Goal: Find specific page/section: Find specific page/section

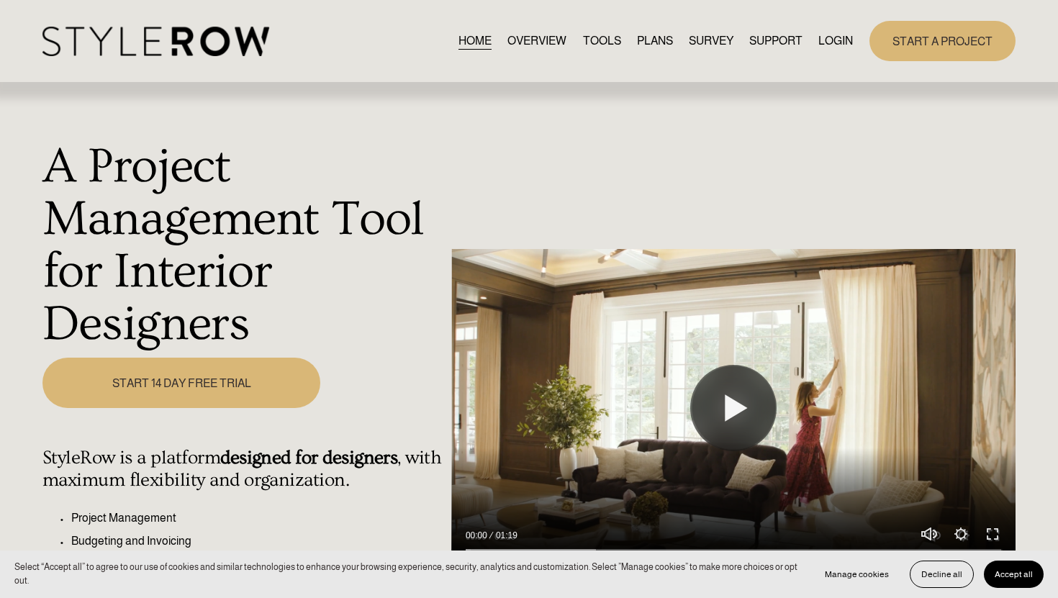
click at [840, 38] on link "LOGIN" at bounding box center [835, 40] width 35 height 19
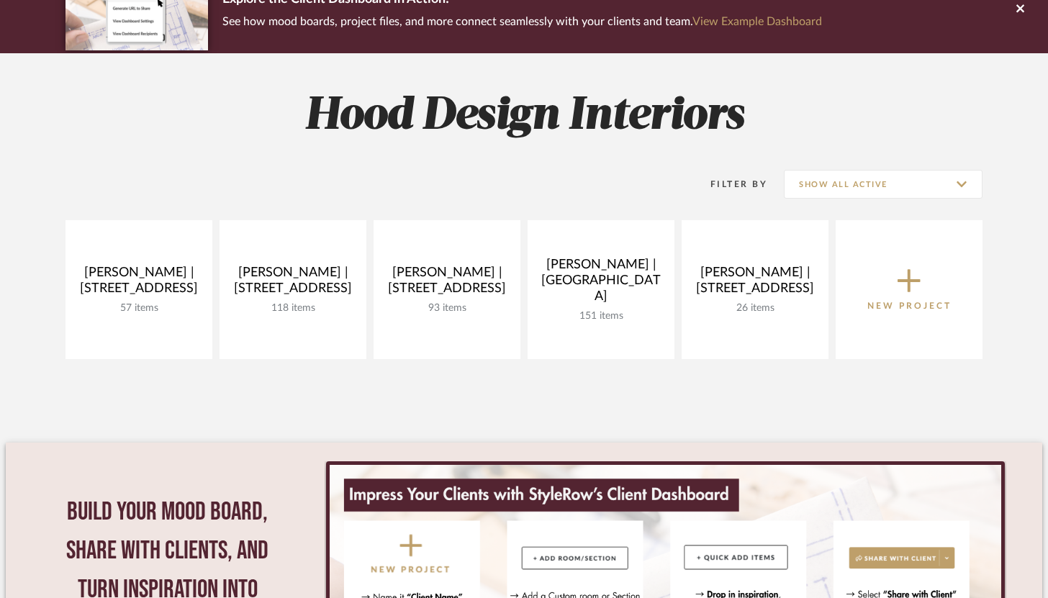
scroll to position [158, 0]
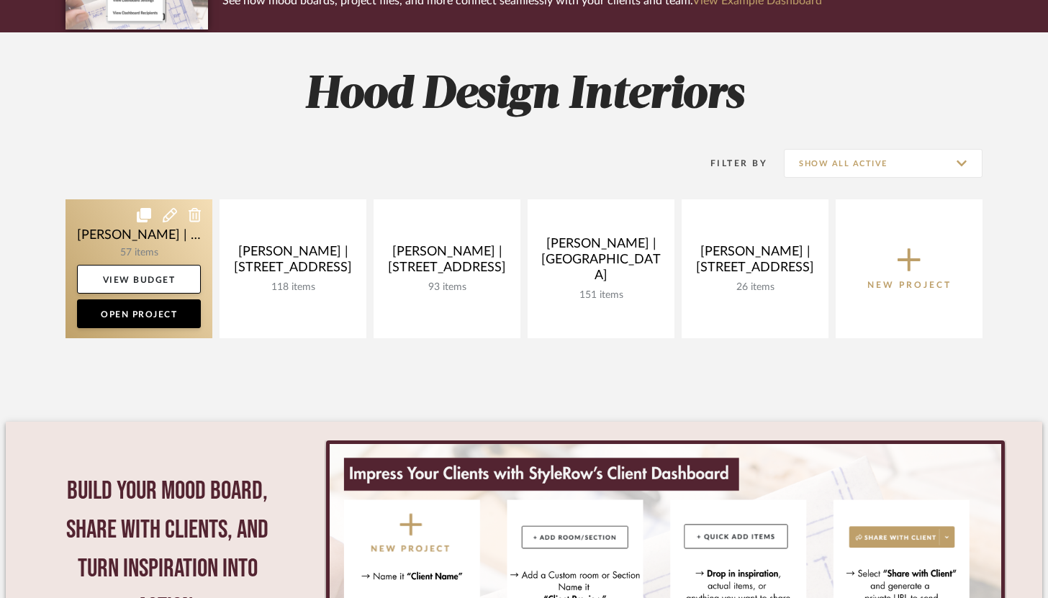
click at [128, 254] on link at bounding box center [138, 268] width 147 height 139
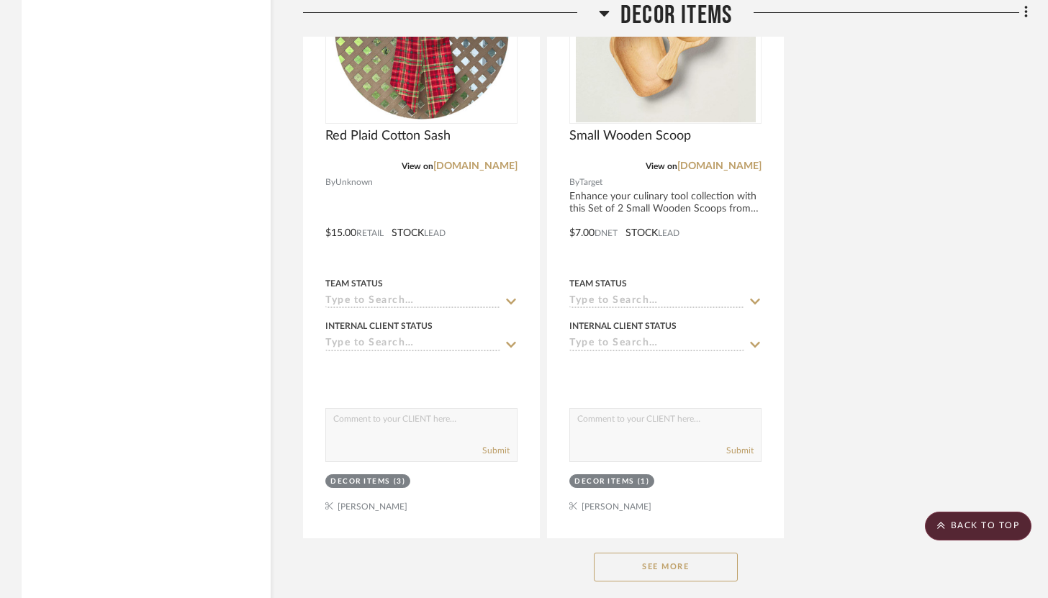
scroll to position [12397, 0]
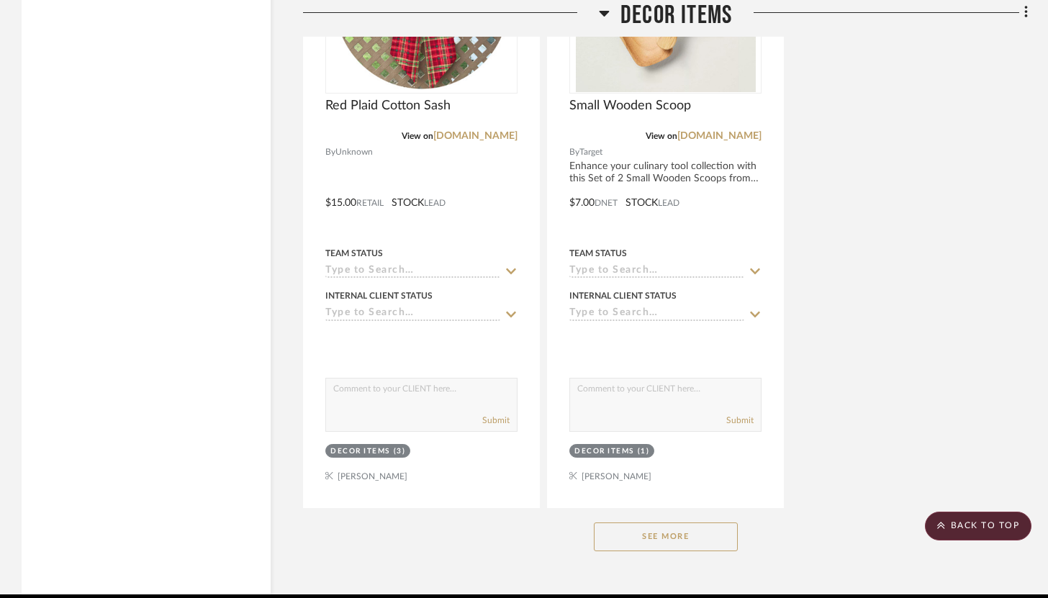
click at [675, 522] on button "See More" at bounding box center [666, 536] width 144 height 29
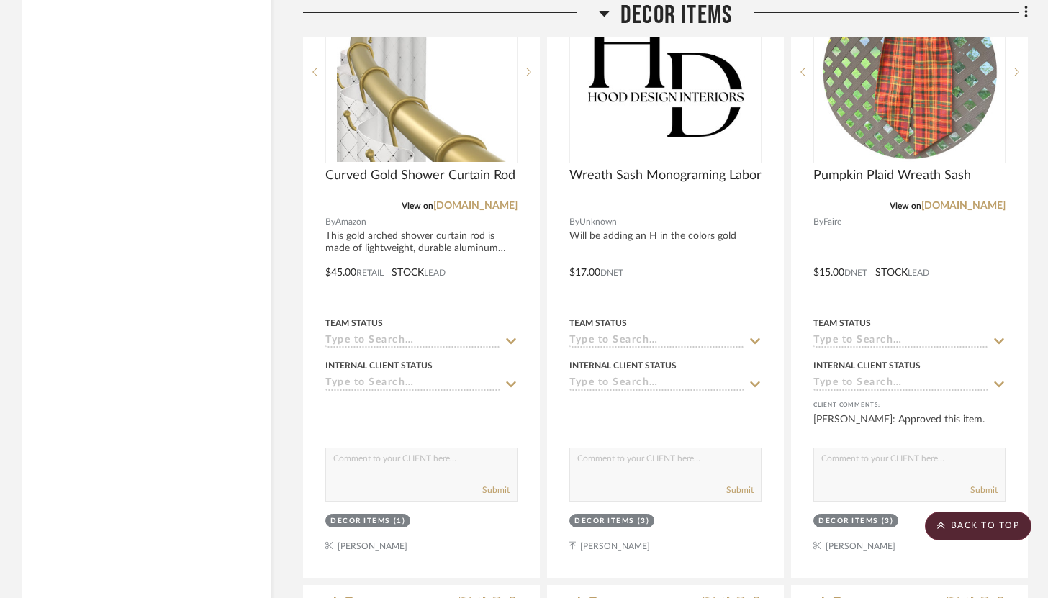
scroll to position [13587, 0]
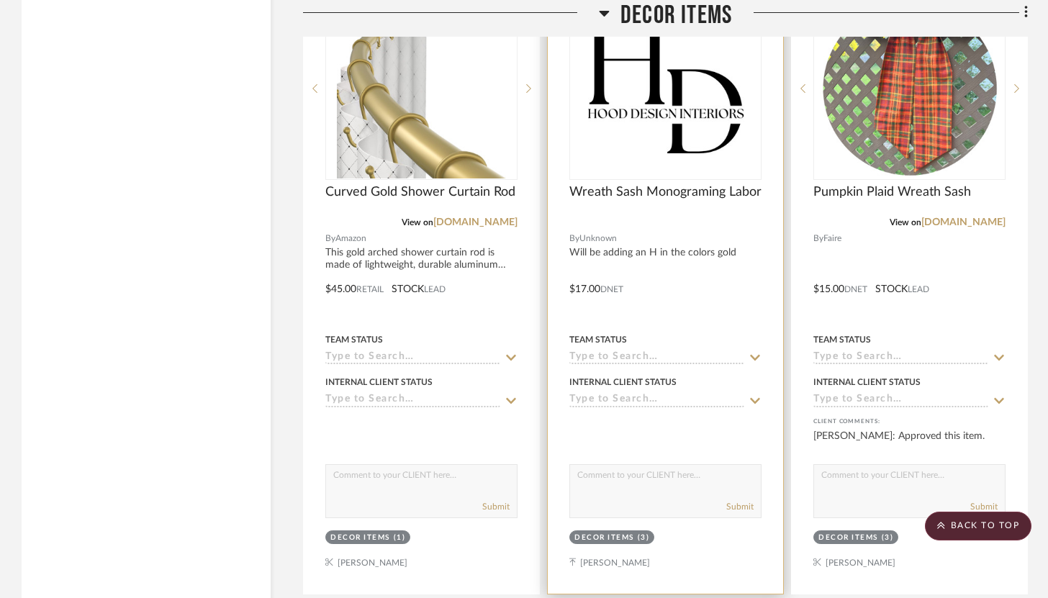
click at [699, 272] on div at bounding box center [665, 279] width 235 height 630
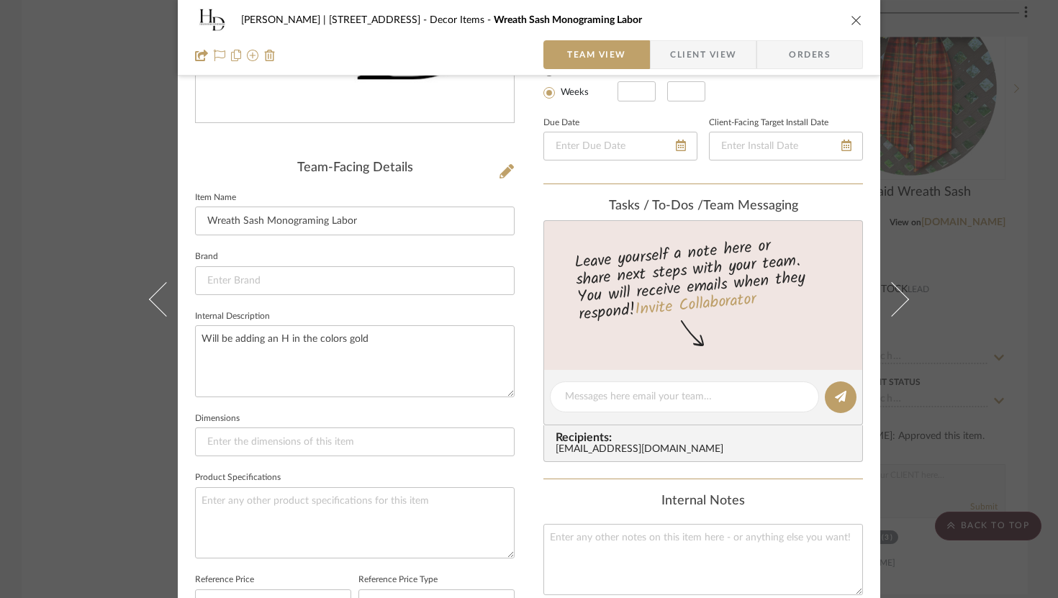
scroll to position [196, 0]
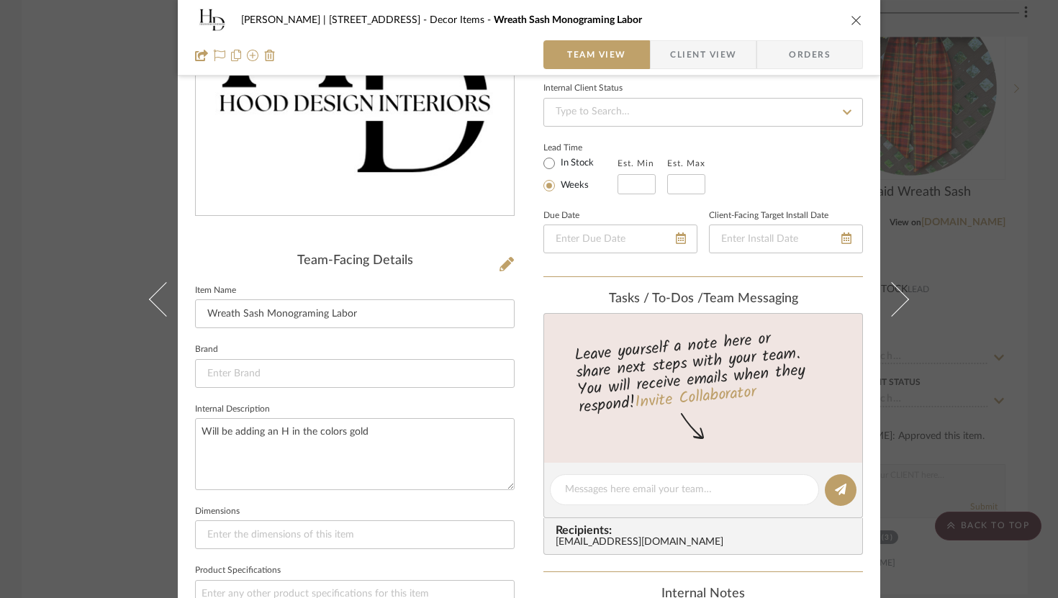
click at [853, 22] on icon "close" at bounding box center [857, 20] width 12 height 12
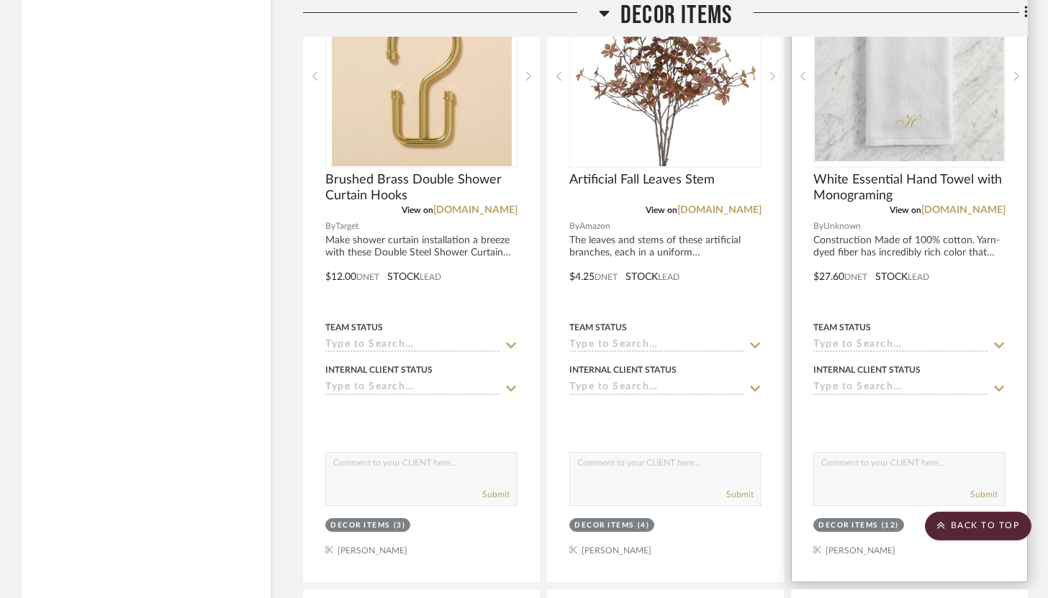
scroll to position [12720, 0]
